Goal: Find specific page/section: Find specific page/section

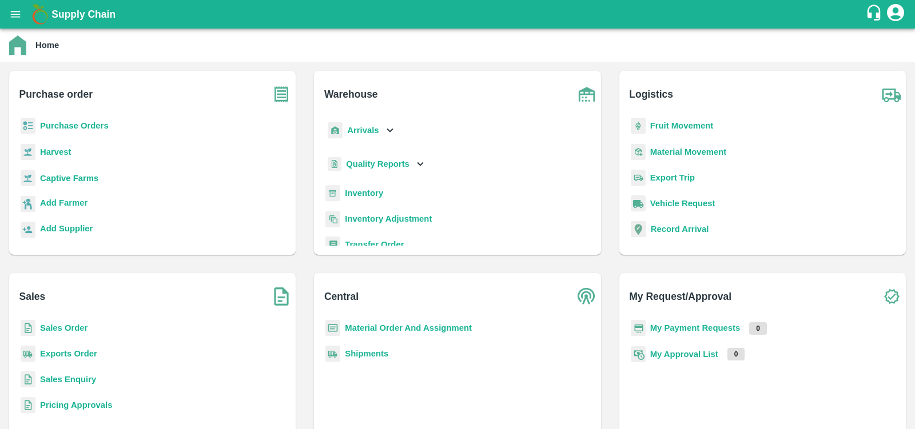
click at [374, 190] on b "Inventory" at bounding box center [364, 193] width 38 height 9
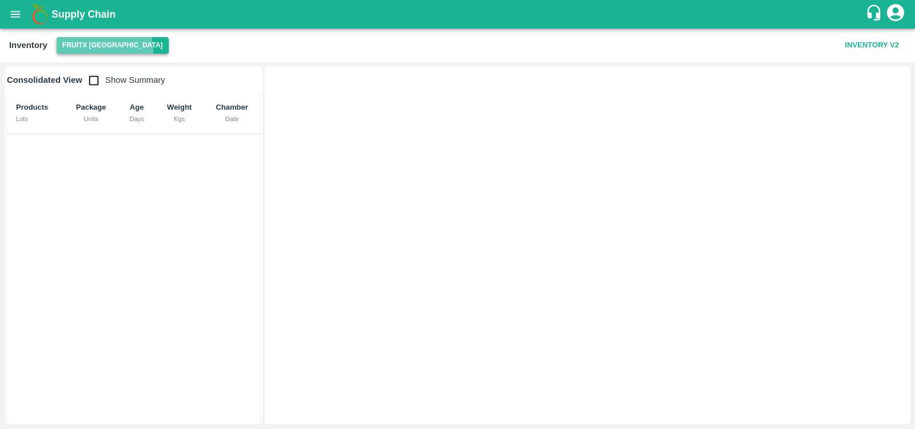
click at [103, 51] on button "FruitX [GEOGRAPHIC_DATA]" at bounding box center [113, 45] width 112 height 17
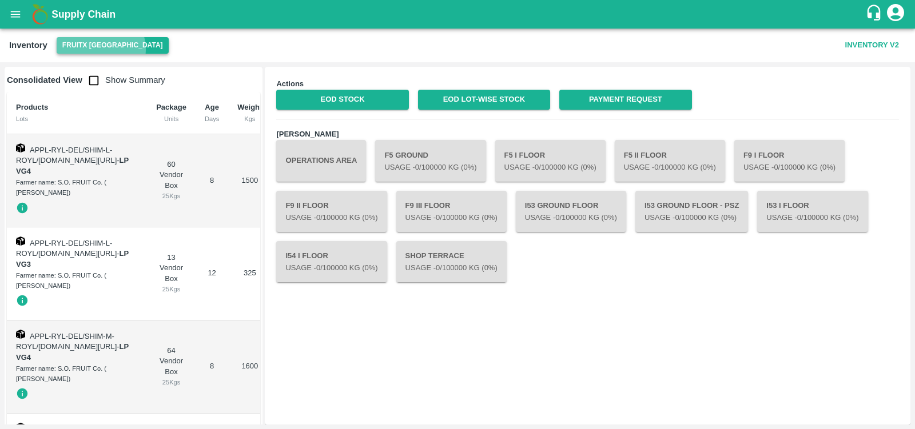
click at [100, 49] on button "FruitX [GEOGRAPHIC_DATA]" at bounding box center [113, 45] width 112 height 17
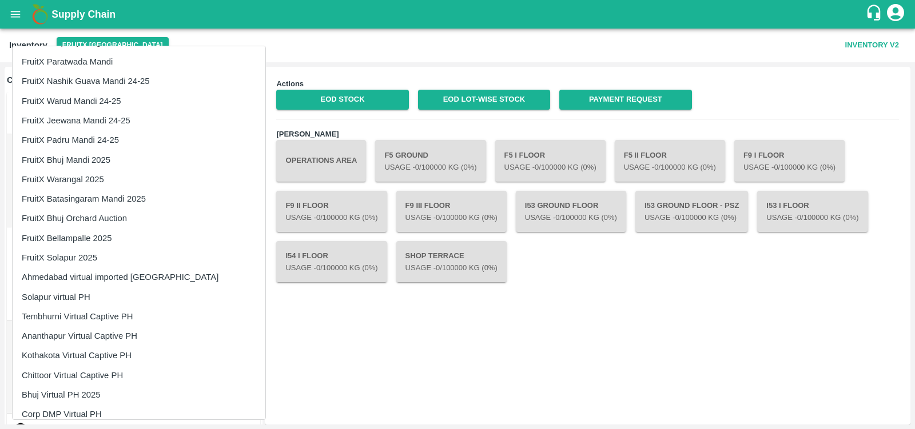
scroll to position [713, 0]
